Goal: Information Seeking & Learning: Compare options

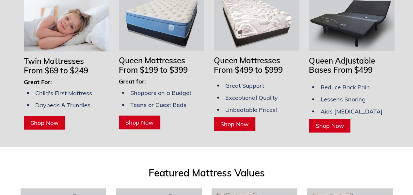
scroll to position [558, 0]
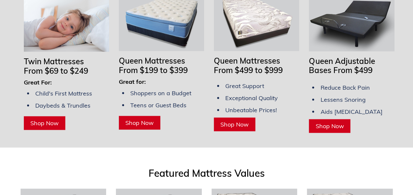
click at [39, 119] on span "Shop Now" at bounding box center [44, 123] width 28 height 8
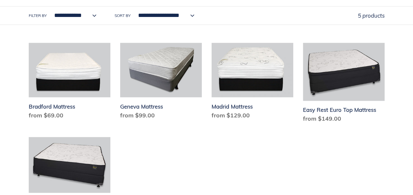
scroll to position [341, 0]
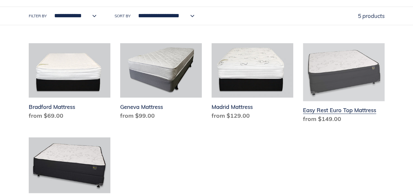
click at [335, 111] on link "Easy Rest Euro Top Mattress" at bounding box center [344, 84] width 82 height 83
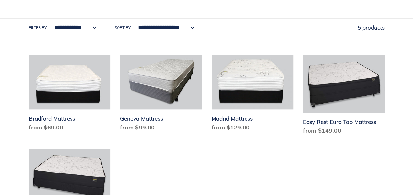
scroll to position [329, 0]
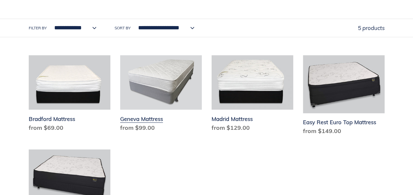
click at [145, 119] on link "Geneva Mattress" at bounding box center [161, 95] width 82 height 80
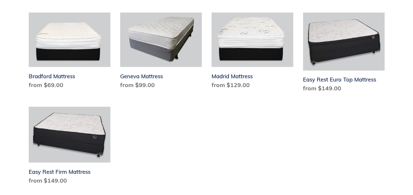
scroll to position [372, 0]
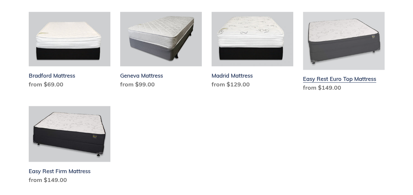
click at [347, 80] on link "Easy Rest Euro Top Mattress" at bounding box center [344, 53] width 82 height 83
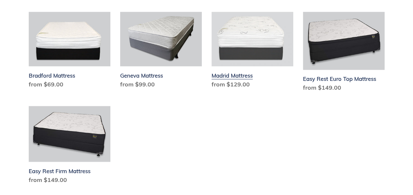
click at [238, 75] on link "Madrid Mattress" at bounding box center [253, 52] width 82 height 80
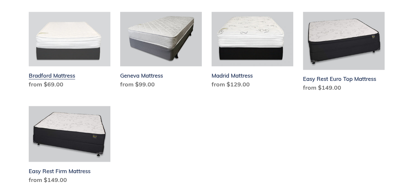
click at [67, 77] on link "Bradford Mattress" at bounding box center [70, 52] width 82 height 80
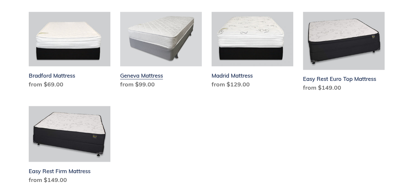
click at [146, 76] on link "Geneva Mattress" at bounding box center [161, 52] width 82 height 80
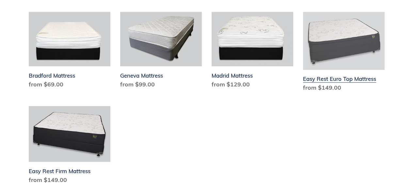
click at [350, 79] on link "Easy Rest Euro Top Mattress" at bounding box center [344, 53] width 82 height 83
click at [353, 80] on link "Easy Rest Euro Top Mattress" at bounding box center [344, 53] width 82 height 83
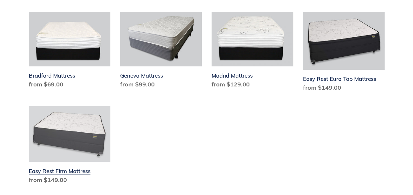
click at [72, 169] on link "Easy Rest Firm Mattress" at bounding box center [70, 146] width 82 height 81
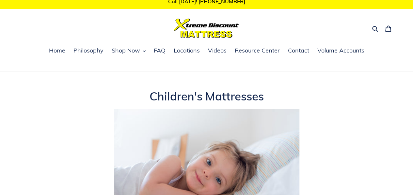
scroll to position [0, 0]
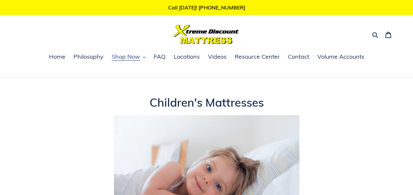
click at [146, 57] on button "Shop Now" at bounding box center [128, 57] width 40 height 10
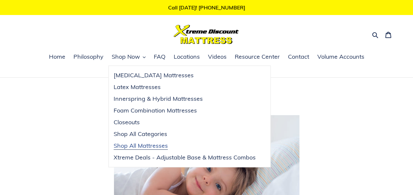
click at [144, 144] on span "Shop All Mattresses" at bounding box center [141, 146] width 54 height 8
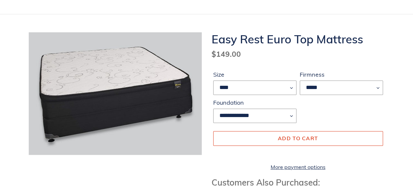
scroll to position [64, 0]
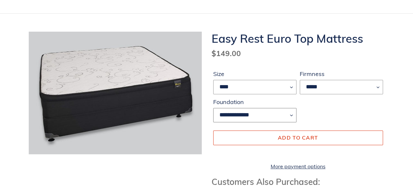
click at [291, 116] on select "**********" at bounding box center [254, 115] width 83 height 14
click at [356, 109] on div "**********" at bounding box center [298, 98] width 173 height 56
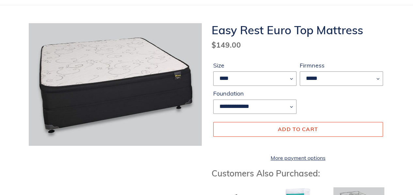
scroll to position [0, 0]
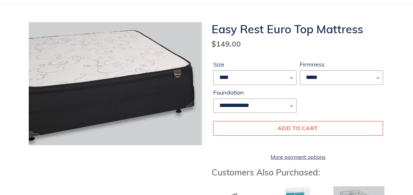
scroll to position [74, 0]
click at [178, 76] on img at bounding box center [105, 84] width 201 height 142
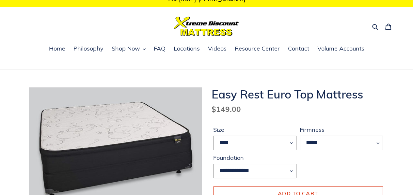
scroll to position [0, 0]
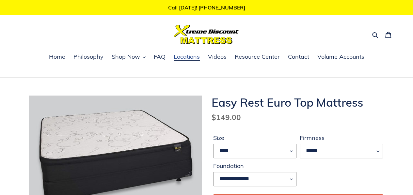
click at [188, 56] on span "Locations" at bounding box center [187, 57] width 26 height 8
click at [144, 56] on icon "button" at bounding box center [144, 57] width 3 height 3
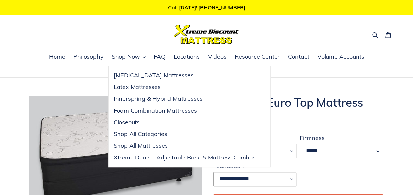
click at [298, 119] on dl "Regular price $149.00 Sale price $149.00 Regular price $149.00 Sale Sold out Un…" at bounding box center [298, 117] width 173 height 11
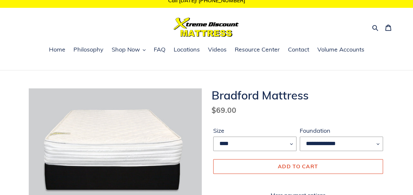
scroll to position [3, 0]
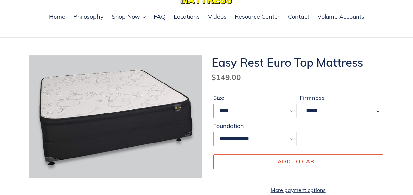
scroll to position [40, 0]
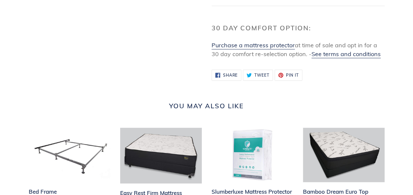
scroll to position [701, 0]
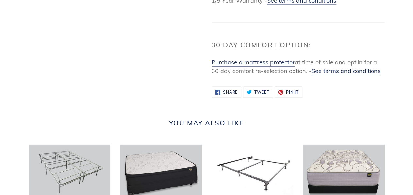
scroll to position [661, 0]
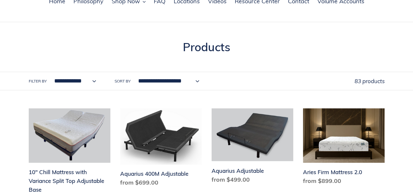
scroll to position [43, 0]
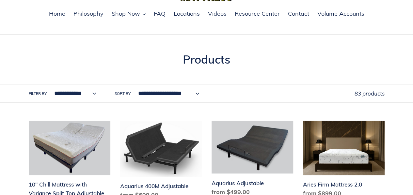
click at [94, 95] on select "**********" at bounding box center [73, 94] width 51 height 18
select select "**********"
click at [48, 85] on select "**********" at bounding box center [73, 94] width 51 height 18
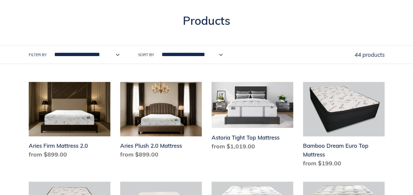
scroll to position [82, 0]
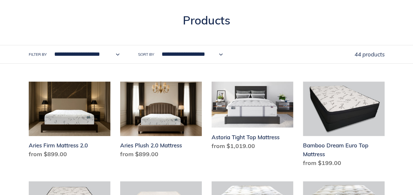
click at [218, 58] on select "**********" at bounding box center [191, 54] width 70 height 18
click at [270, 54] on div "**********" at bounding box center [192, 54] width 326 height 18
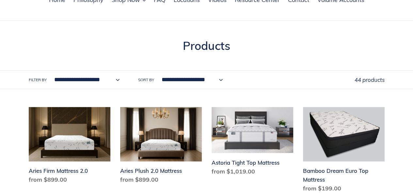
scroll to position [0, 0]
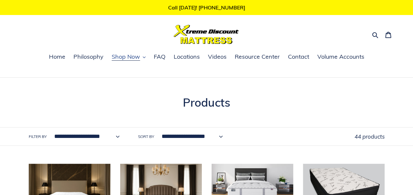
click at [144, 57] on icon "button" at bounding box center [144, 57] width 3 height 3
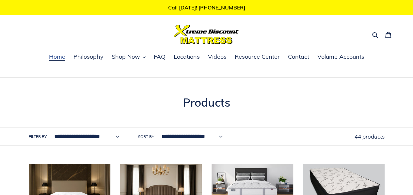
click at [56, 55] on span "Home" at bounding box center [57, 57] width 16 height 8
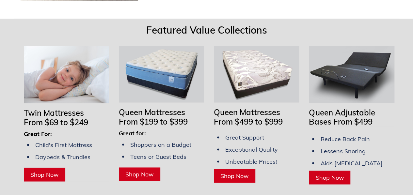
scroll to position [506, 0]
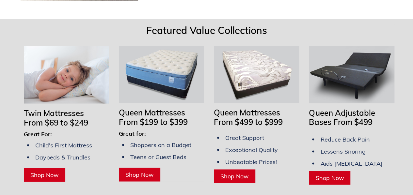
click at [44, 171] on span "Shop Now" at bounding box center [44, 175] width 28 height 8
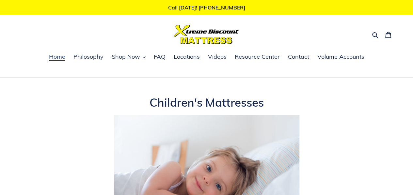
click at [58, 59] on span "Home" at bounding box center [57, 57] width 16 height 8
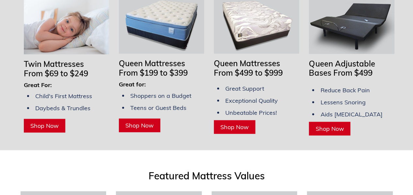
scroll to position [557, 0]
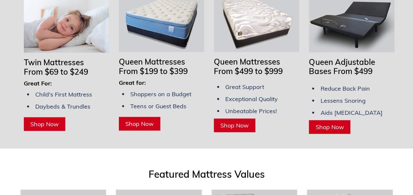
click at [48, 120] on span "Shop Now" at bounding box center [44, 124] width 28 height 8
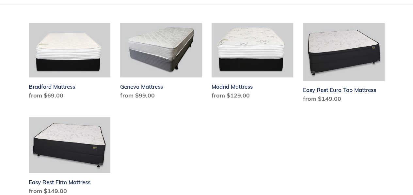
scroll to position [361, 0]
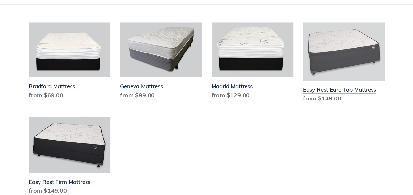
click at [331, 90] on link "Easy Rest Euro Top Mattress" at bounding box center [344, 64] width 82 height 83
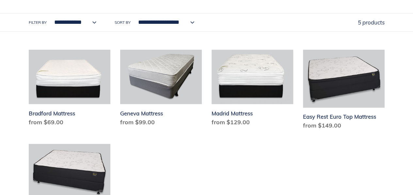
scroll to position [334, 0]
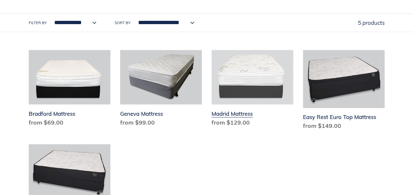
click at [240, 116] on link "Madrid Mattress" at bounding box center [253, 90] width 82 height 80
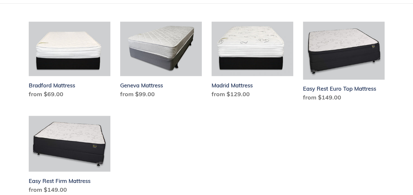
scroll to position [364, 0]
